Goal: Information Seeking & Learning: Learn about a topic

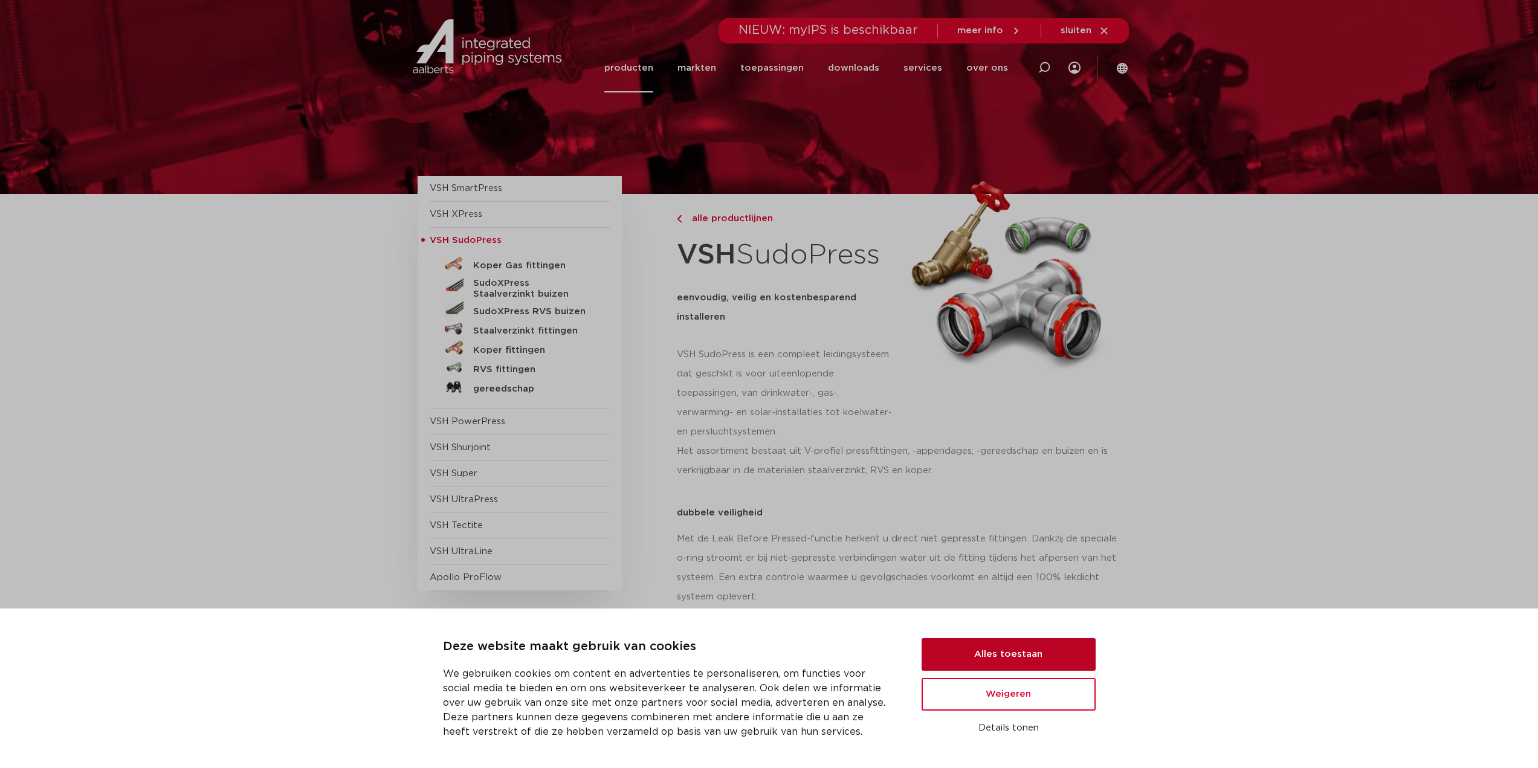
click at [1002, 661] on button "Alles toestaan" at bounding box center [1009, 654] width 174 height 33
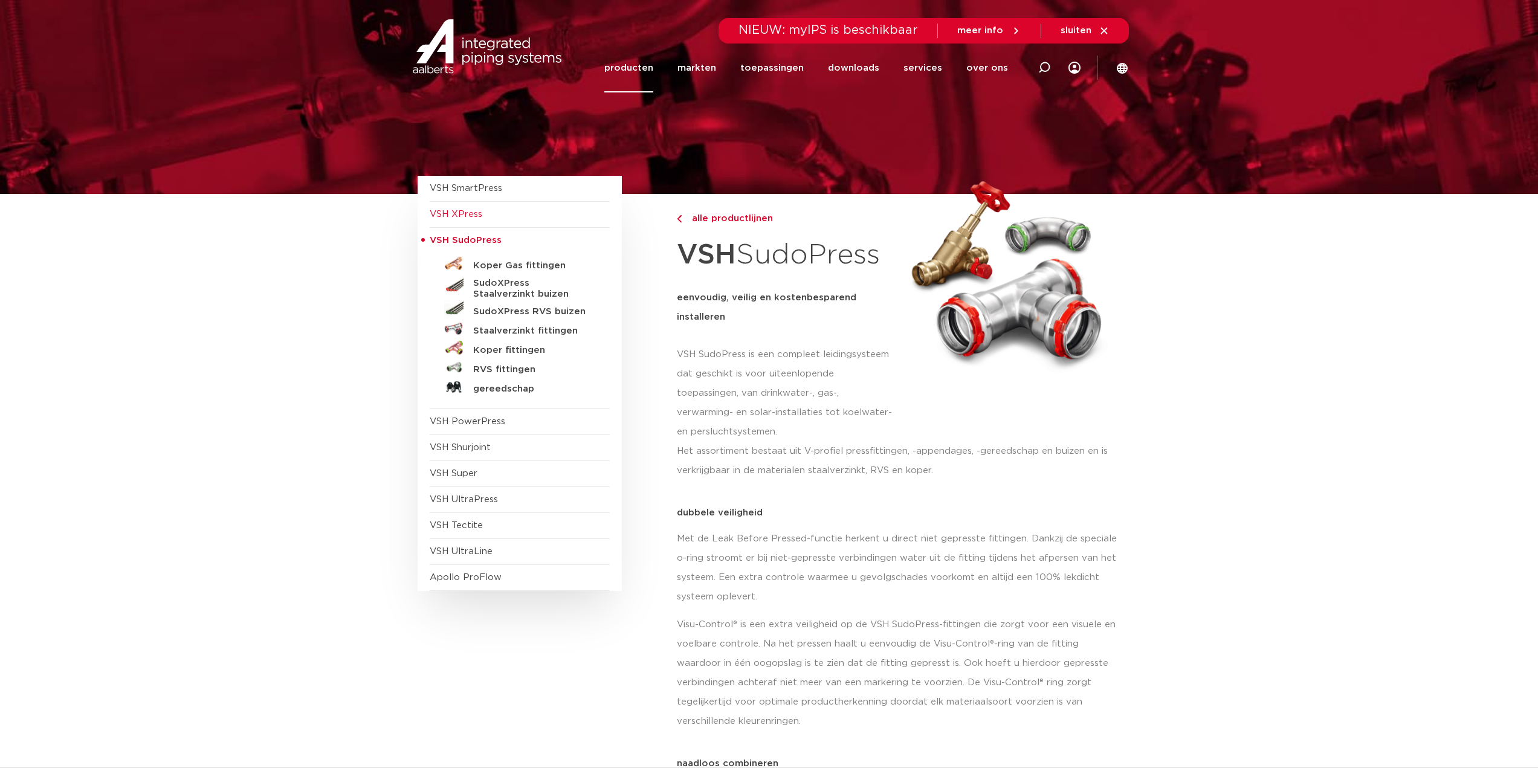
click at [470, 210] on span "VSH XPress" at bounding box center [456, 214] width 53 height 9
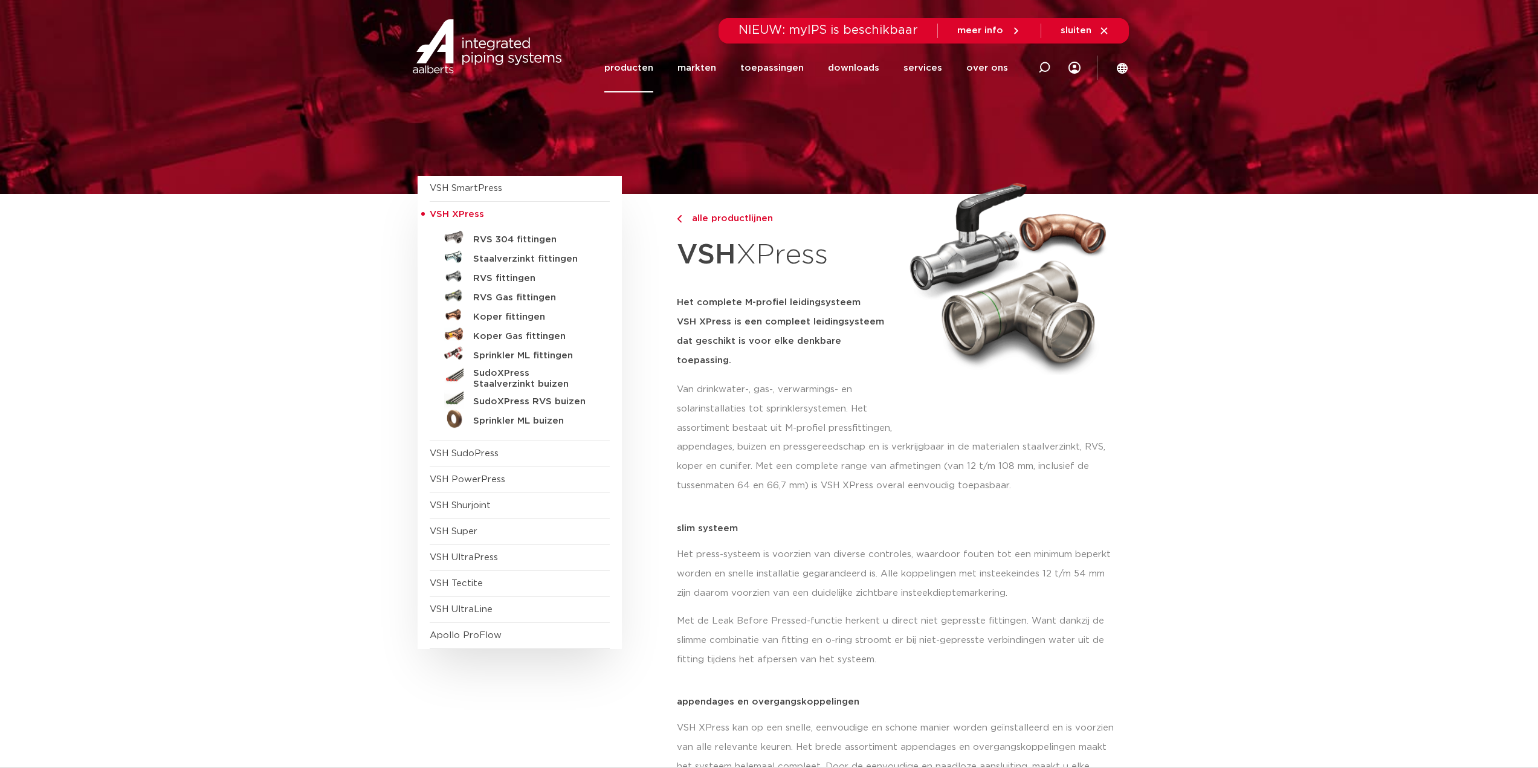
click at [830, 301] on h5 "Het complete M-profiel leidingsysteem VSH XPress is een compleet leidingsysteem…" at bounding box center [786, 331] width 219 height 77
click at [824, 343] on h5 "Het complete M-profiel leidingsysteem VSH XPress is een compleet leidingsysteem…" at bounding box center [786, 331] width 219 height 77
